Goal: Task Accomplishment & Management: Use online tool/utility

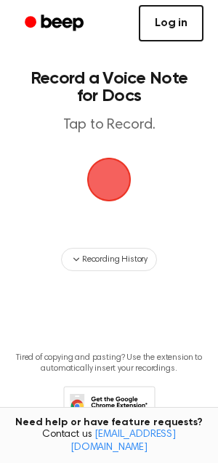
click at [178, 28] on link "Log in" at bounding box center [171, 23] width 65 height 36
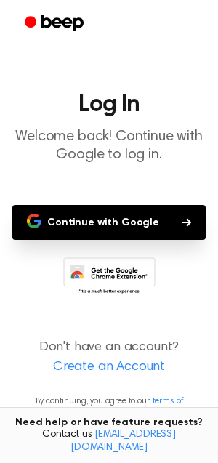
click at [164, 216] on button "Continue with Google" at bounding box center [109, 222] width 194 height 35
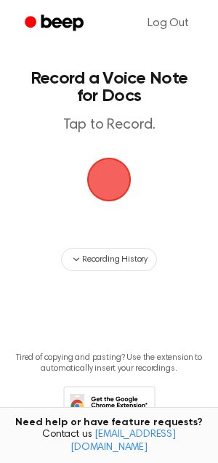
click at [106, 171] on span "button" at bounding box center [109, 179] width 41 height 41
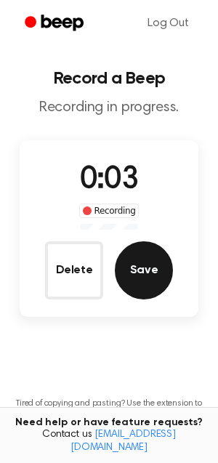
click at [138, 279] on button "Save" at bounding box center [144, 271] width 58 height 58
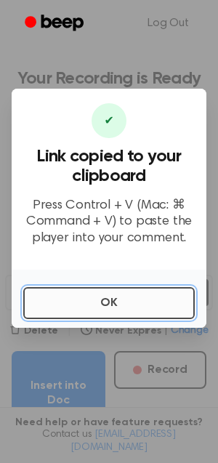
click at [127, 309] on button "OK" at bounding box center [109, 303] width 172 height 32
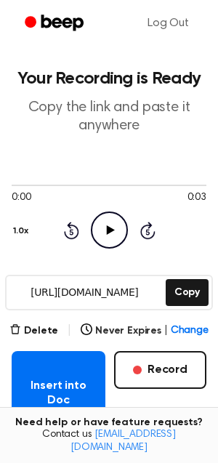
click at [115, 225] on icon "Play Audio" at bounding box center [109, 230] width 37 height 37
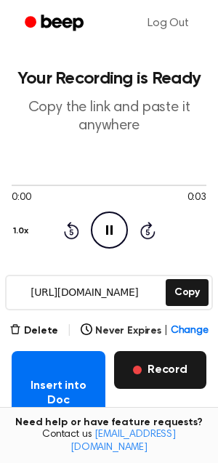
click at [149, 372] on button "Record" at bounding box center [160, 370] width 92 height 38
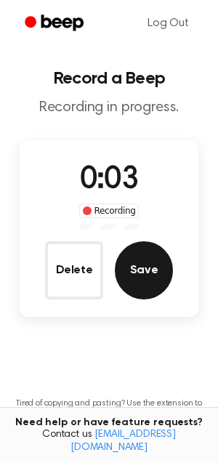
click at [136, 278] on button "Save" at bounding box center [144, 271] width 58 height 58
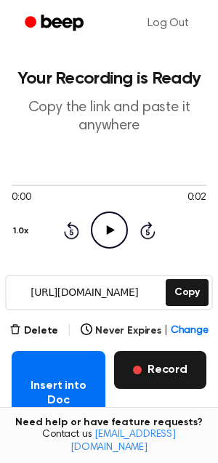
click at [137, 362] on button "Record" at bounding box center [160, 370] width 92 height 38
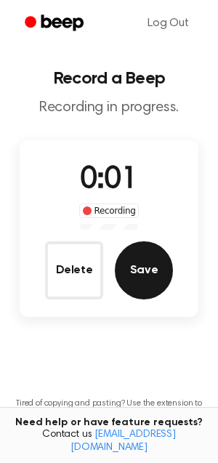
click at [139, 278] on button "Save" at bounding box center [144, 271] width 58 height 58
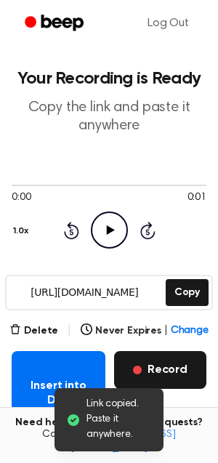
click at [153, 370] on button "Record" at bounding box center [160, 370] width 92 height 38
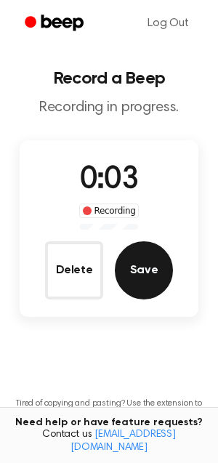
click at [150, 269] on button "Save" at bounding box center [144, 271] width 58 height 58
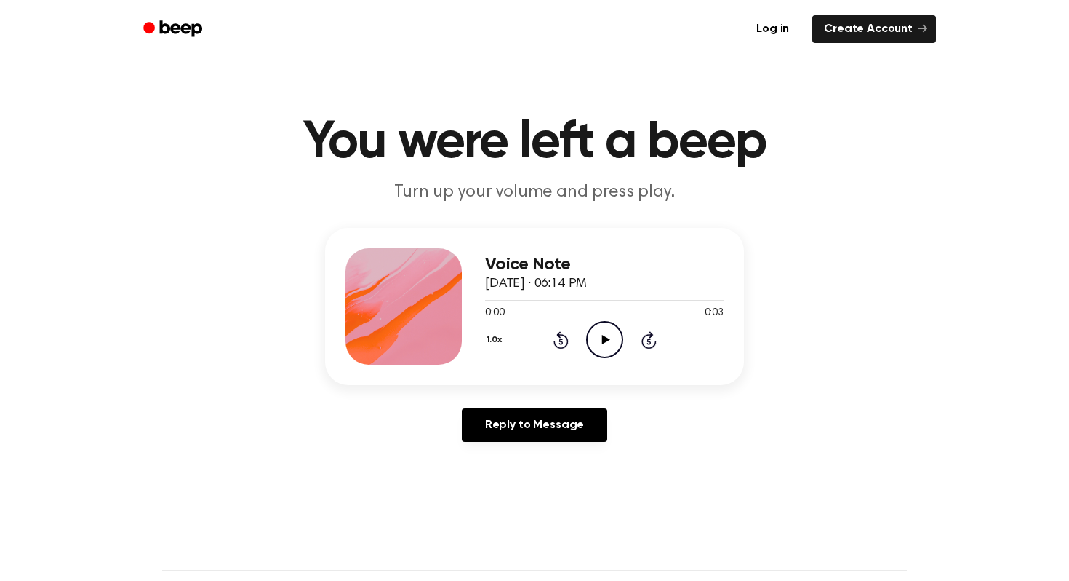
click at [613, 333] on icon "Play Audio" at bounding box center [604, 339] width 37 height 37
click at [597, 338] on icon "Play Audio" at bounding box center [604, 339] width 37 height 37
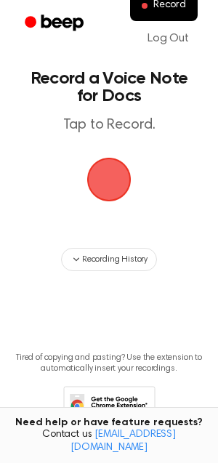
click at [111, 183] on span "button" at bounding box center [108, 179] width 49 height 49
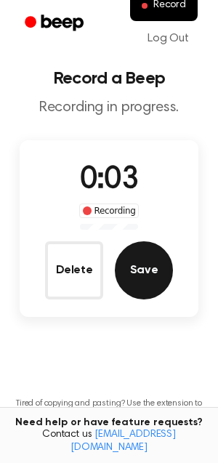
click at [142, 267] on button "Save" at bounding box center [144, 271] width 58 height 58
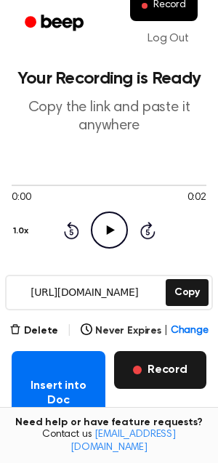
click at [159, 363] on button "Record" at bounding box center [160, 370] width 92 height 38
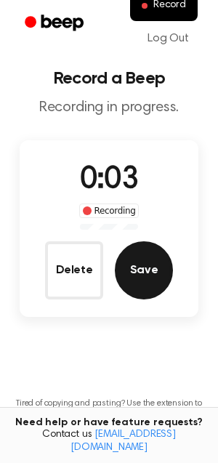
click at [145, 264] on button "Save" at bounding box center [144, 271] width 58 height 58
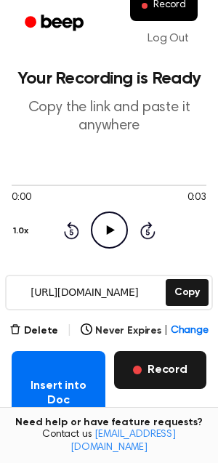
click at [143, 378] on button "Record" at bounding box center [160, 370] width 92 height 38
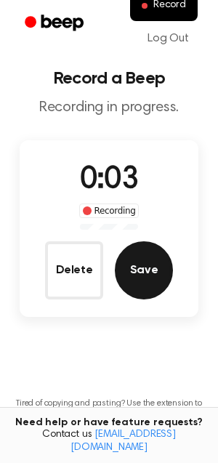
click at [140, 270] on button "Save" at bounding box center [144, 271] width 58 height 58
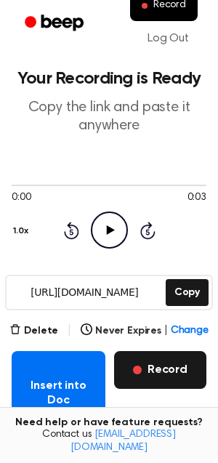
click at [163, 374] on button "Record" at bounding box center [160, 370] width 92 height 38
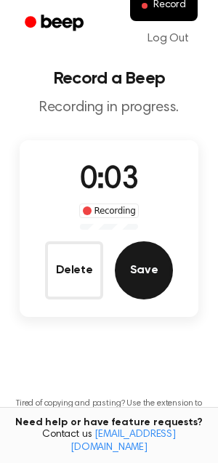
click at [163, 266] on button "Save" at bounding box center [144, 271] width 58 height 58
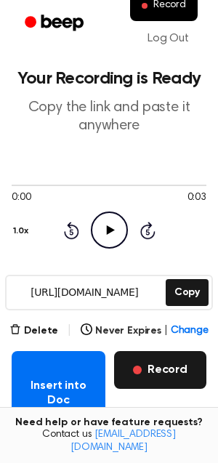
click at [146, 365] on button "Record" at bounding box center [160, 370] width 92 height 38
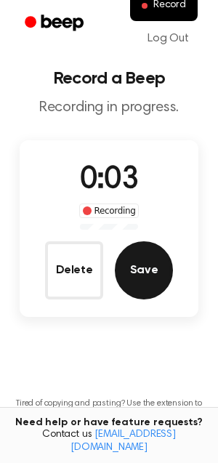
click at [140, 266] on button "Save" at bounding box center [144, 271] width 58 height 58
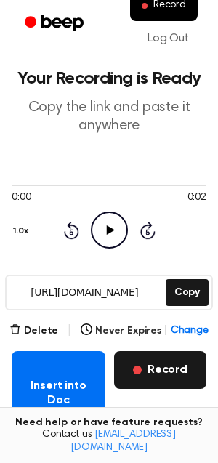
click at [154, 378] on button "Record" at bounding box center [160, 370] width 92 height 38
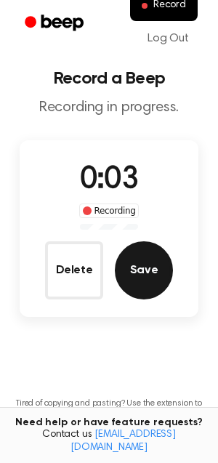
click at [148, 279] on button "Save" at bounding box center [144, 271] width 58 height 58
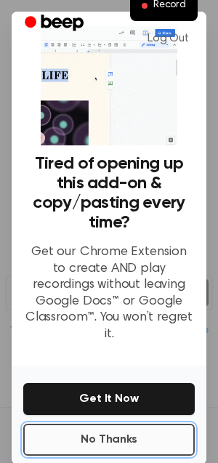
click at [108, 427] on button "No Thanks" at bounding box center [109, 440] width 172 height 32
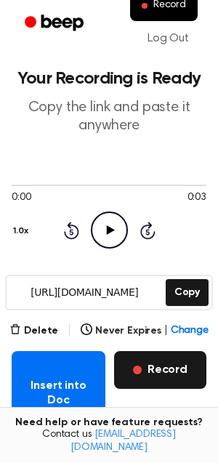
click at [165, 362] on button "Record" at bounding box center [160, 370] width 92 height 38
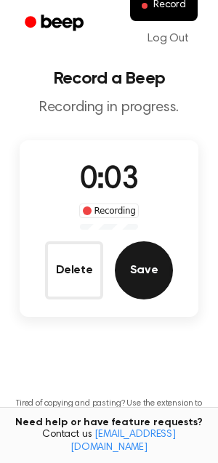
click at [155, 290] on button "Save" at bounding box center [144, 271] width 58 height 58
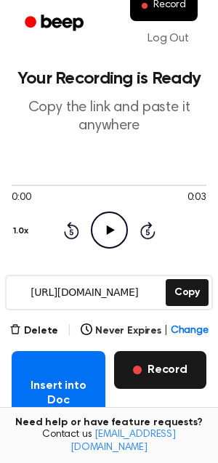
click at [151, 378] on button "Record" at bounding box center [160, 370] width 92 height 38
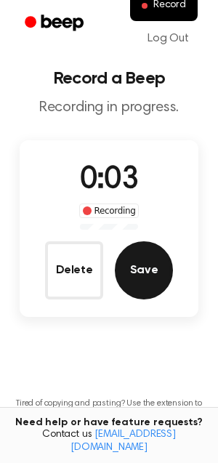
click at [144, 278] on button "Save" at bounding box center [144, 271] width 58 height 58
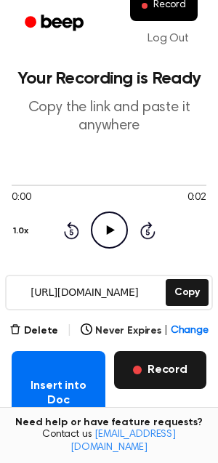
click at [150, 367] on button "Record" at bounding box center [160, 370] width 92 height 38
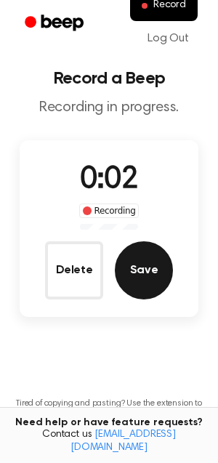
click at [144, 277] on button "Save" at bounding box center [144, 271] width 58 height 58
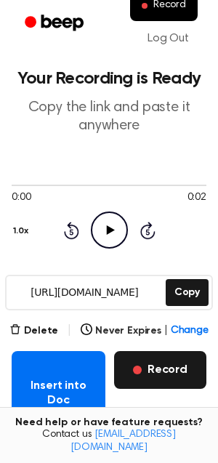
click at [182, 368] on button "Record" at bounding box center [160, 370] width 92 height 38
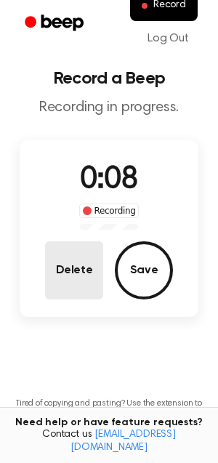
click at [92, 272] on button "Delete" at bounding box center [74, 271] width 58 height 58
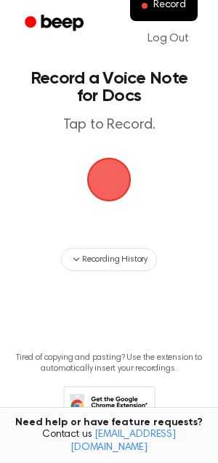
click at [99, 194] on span "button" at bounding box center [109, 180] width 58 height 58
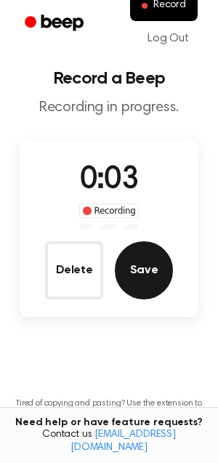
click at [139, 274] on button "Save" at bounding box center [144, 271] width 58 height 58
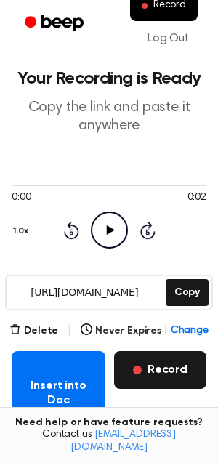
click at [144, 363] on button "Record" at bounding box center [160, 370] width 92 height 38
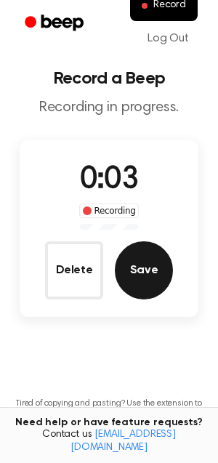
click at [135, 271] on button "Save" at bounding box center [144, 271] width 58 height 58
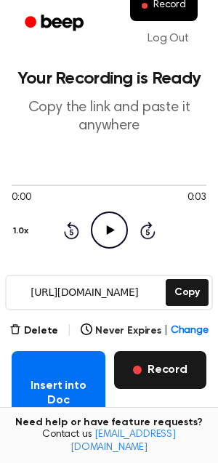
click at [151, 370] on button "Record" at bounding box center [160, 370] width 92 height 38
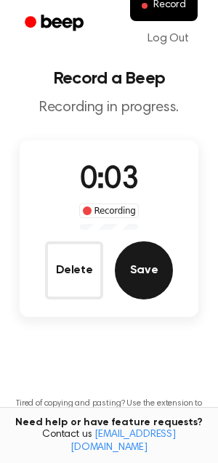
click at [139, 296] on button "Save" at bounding box center [144, 271] width 58 height 58
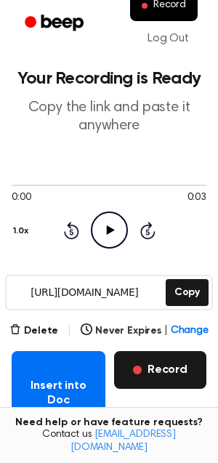
click at [148, 377] on button "Record" at bounding box center [160, 370] width 92 height 38
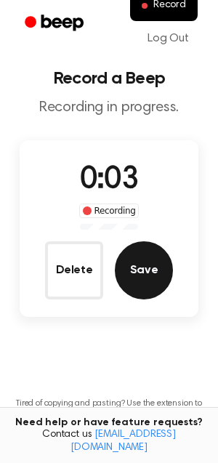
click at [135, 284] on button "Save" at bounding box center [144, 271] width 58 height 58
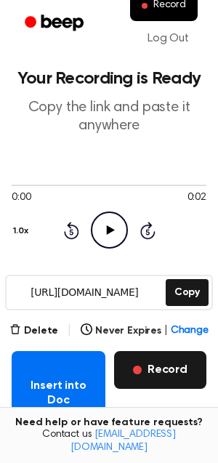
click at [134, 361] on button "Record" at bounding box center [160, 370] width 92 height 38
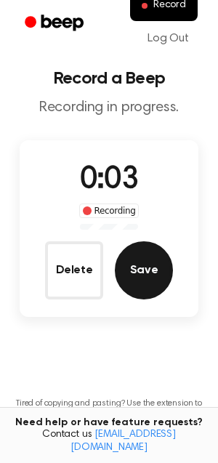
click at [128, 258] on button "Save" at bounding box center [144, 271] width 58 height 58
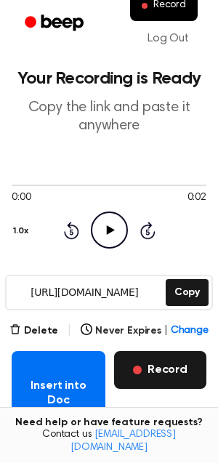
click at [180, 362] on button "Record" at bounding box center [160, 370] width 92 height 38
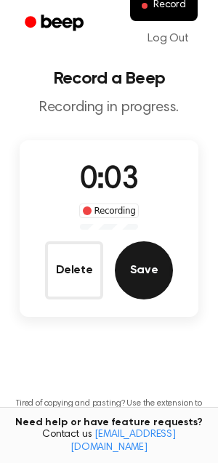
click at [146, 287] on button "Save" at bounding box center [144, 271] width 58 height 58
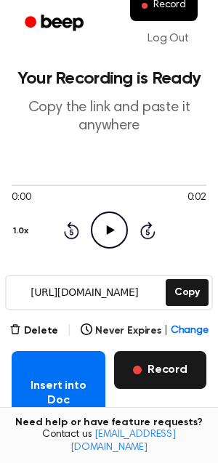
click at [136, 364] on button "Record" at bounding box center [160, 370] width 92 height 38
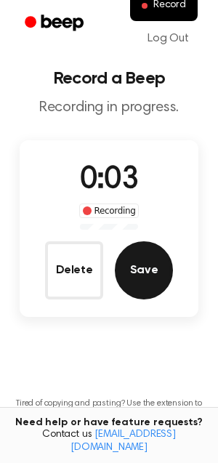
click at [138, 282] on button "Save" at bounding box center [144, 271] width 58 height 58
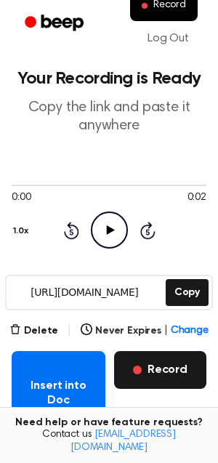
click at [155, 376] on button "Record" at bounding box center [160, 370] width 92 height 38
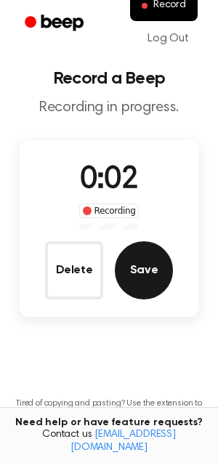
click at [145, 275] on button "Save" at bounding box center [144, 271] width 58 height 58
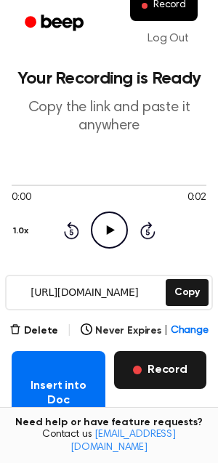
click at [143, 365] on button "Record" at bounding box center [160, 370] width 92 height 38
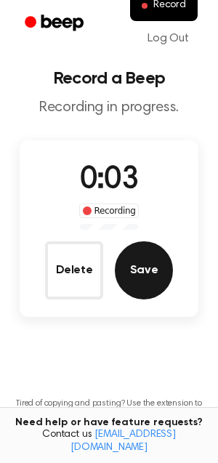
click at [141, 288] on button "Save" at bounding box center [144, 271] width 58 height 58
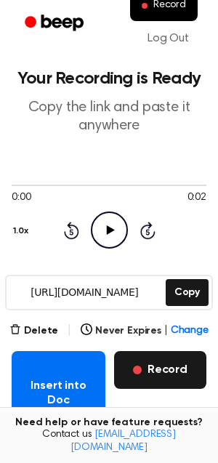
click at [133, 367] on button "Record" at bounding box center [160, 370] width 92 height 38
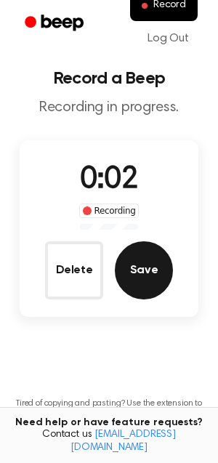
click at [139, 274] on button "Save" at bounding box center [144, 271] width 58 height 58
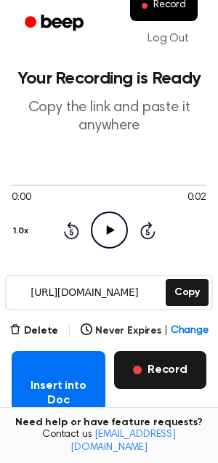
click at [174, 370] on button "Record" at bounding box center [160, 370] width 92 height 38
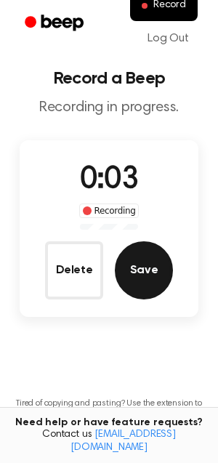
click at [142, 271] on button "Save" at bounding box center [144, 271] width 58 height 58
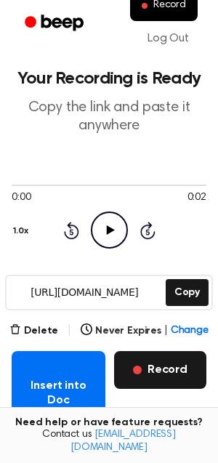
click at [135, 369] on button "Record" at bounding box center [160, 370] width 92 height 38
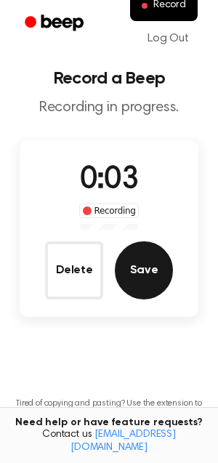
click at [131, 277] on button "Save" at bounding box center [144, 271] width 58 height 58
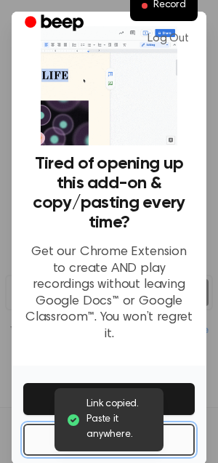
click at [182, 431] on button "No Thanks" at bounding box center [109, 440] width 172 height 32
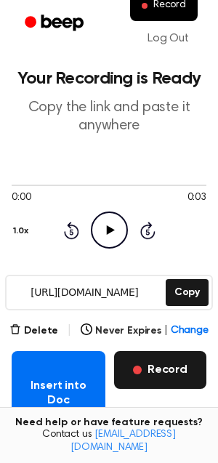
click at [141, 376] on button "Record" at bounding box center [160, 370] width 92 height 38
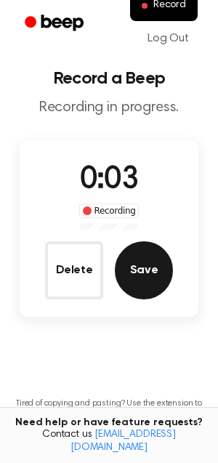
click at [137, 275] on button "Save" at bounding box center [144, 271] width 58 height 58
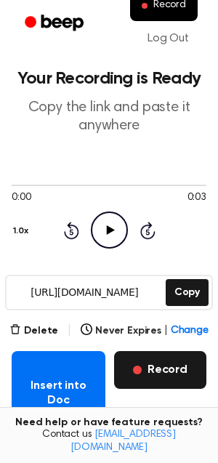
click at [156, 370] on button "Record" at bounding box center [160, 370] width 92 height 38
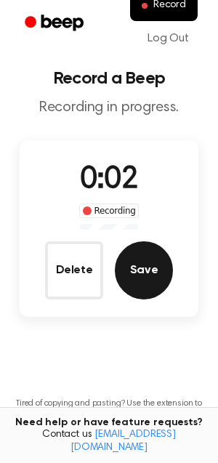
click at [149, 274] on button "Save" at bounding box center [144, 271] width 58 height 58
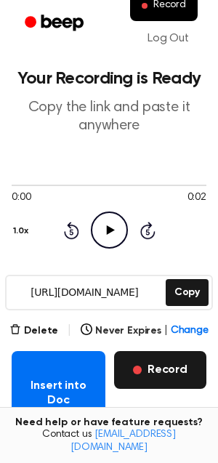
click at [147, 366] on button "Record" at bounding box center [160, 370] width 92 height 38
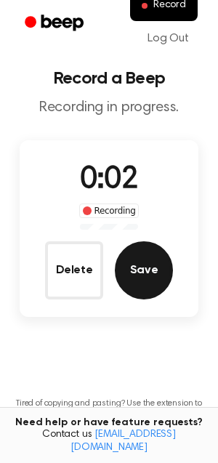
click at [148, 276] on button "Save" at bounding box center [144, 271] width 58 height 58
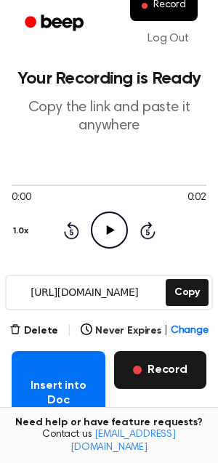
click at [137, 375] on button "Record" at bounding box center [160, 370] width 92 height 38
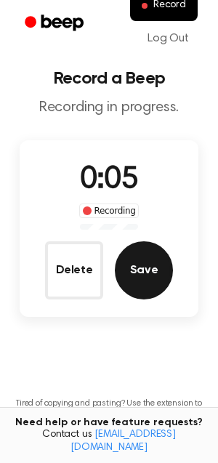
click at [138, 292] on button "Save" at bounding box center [144, 271] width 58 height 58
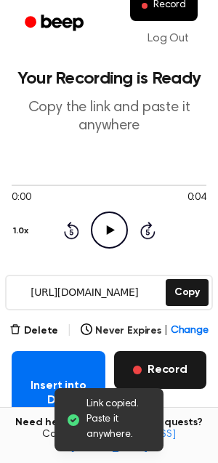
click at [160, 376] on button "Record" at bounding box center [160, 370] width 92 height 38
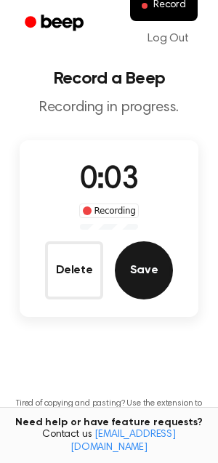
click at [131, 265] on button "Save" at bounding box center [144, 271] width 58 height 58
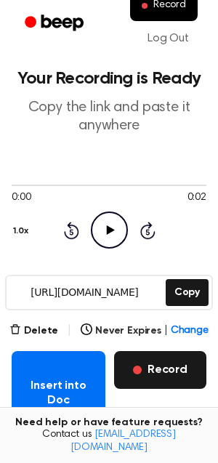
click at [194, 378] on button "Record" at bounding box center [160, 370] width 92 height 38
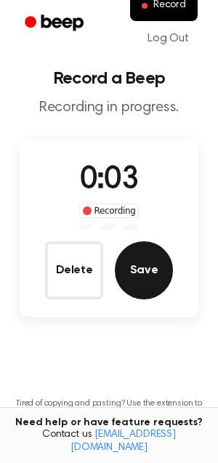
click at [149, 274] on button "Save" at bounding box center [144, 271] width 58 height 58
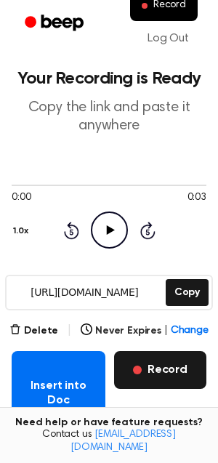
click at [146, 371] on button "Record" at bounding box center [160, 370] width 92 height 38
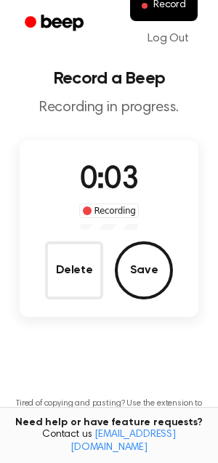
click at [162, 234] on div "0:03 Recording Delete Save" at bounding box center [109, 229] width 179 height 142
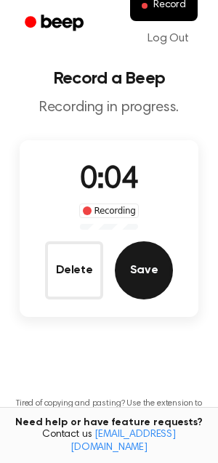
click at [154, 261] on button "Save" at bounding box center [144, 271] width 58 height 58
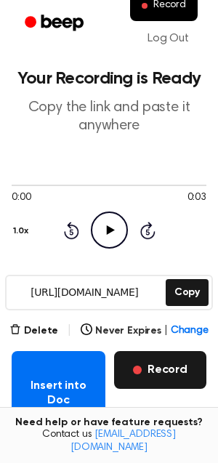
click at [154, 366] on button "Record" at bounding box center [160, 370] width 92 height 38
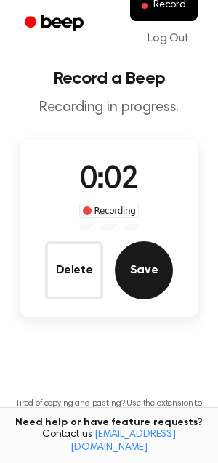
click at [147, 281] on button "Save" at bounding box center [144, 271] width 58 height 58
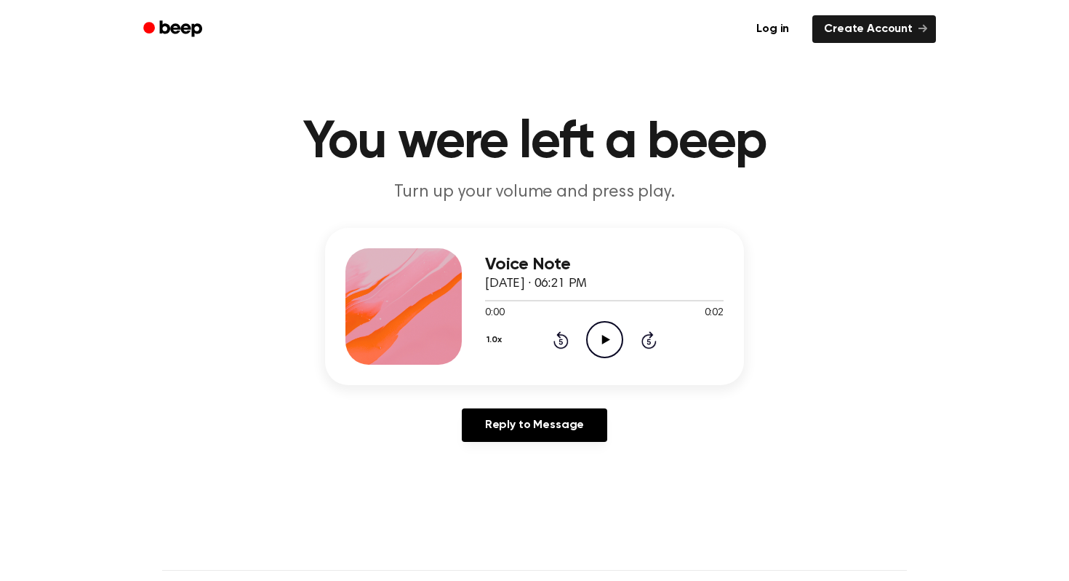
click at [614, 326] on icon "Play Audio" at bounding box center [604, 339] width 37 height 37
click at [602, 346] on icon "Play Audio" at bounding box center [604, 339] width 37 height 37
